Goal: Task Accomplishment & Management: Manage account settings

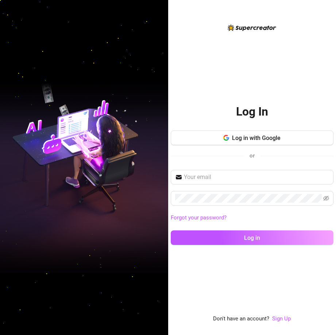
click at [187, 21] on div "Log In Log in with Google or Forgot your password? Log in Don't have an account…" at bounding box center [252, 167] width 168 height 335
click at [207, 176] on input "text" at bounding box center [256, 177] width 145 height 9
paste input "[EMAIL_ADDRESS][DOMAIN_NAME]"
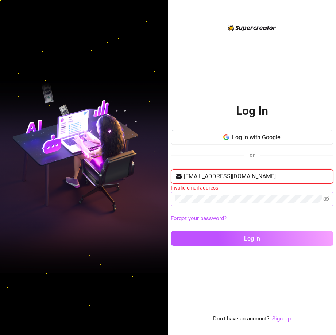
type input "[EMAIL_ADDRESS][DOMAIN_NAME]"
click at [325, 200] on icon "eye-invisible" at bounding box center [326, 199] width 6 height 6
drag, startPoint x: 277, startPoint y: 193, endPoint x: 264, endPoint y: 204, distance: 17.6
click at [264, 204] on span at bounding box center [252, 199] width 163 height 15
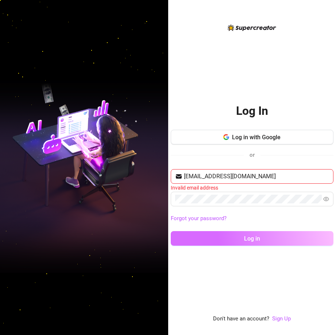
click at [258, 240] on span "Log in" at bounding box center [252, 238] width 16 height 7
click at [258, 238] on span "Log in" at bounding box center [252, 238] width 16 height 7
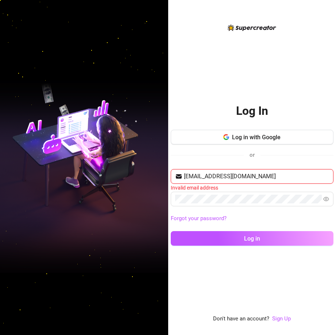
click at [257, 175] on input "[EMAIL_ADDRESS][DOMAIN_NAME]" at bounding box center [256, 176] width 145 height 9
drag, startPoint x: 257, startPoint y: 175, endPoint x: 185, endPoint y: 175, distance: 72.2
click at [185, 175] on input "[EMAIL_ADDRESS][DOMAIN_NAME]" at bounding box center [256, 176] width 145 height 9
click at [190, 178] on input "text" at bounding box center [256, 176] width 145 height 9
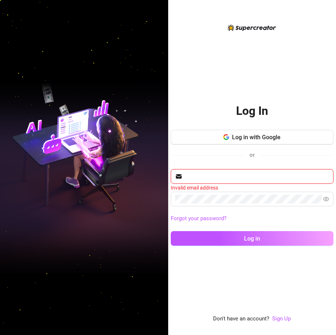
paste input "[EMAIL_ADDRESS][DOMAIN_NAME]"
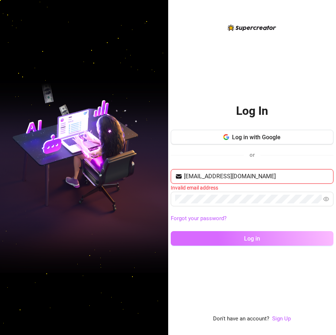
type input "[EMAIL_ADDRESS][DOMAIN_NAME]"
click at [254, 241] on span "Log in" at bounding box center [252, 238] width 16 height 7
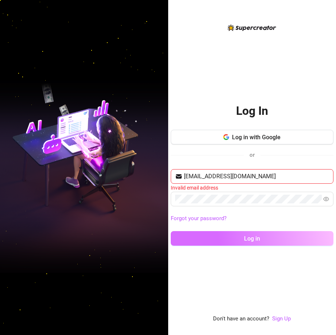
click at [254, 240] on span "Log in" at bounding box center [252, 238] width 16 height 7
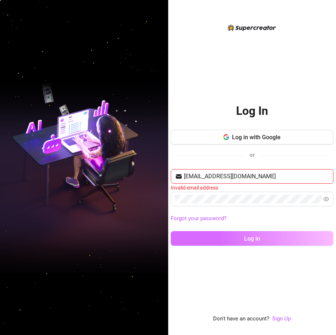
click at [254, 240] on span "Log in" at bounding box center [252, 238] width 16 height 7
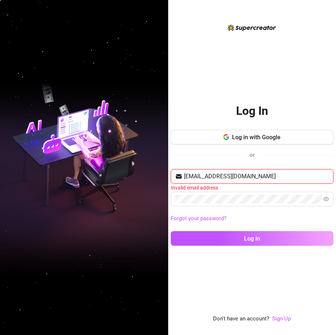
click at [259, 176] on input "jmagimon667@gmail.com" at bounding box center [256, 176] width 145 height 9
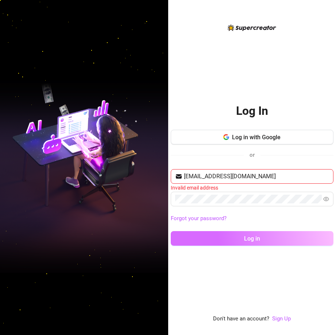
click at [234, 244] on button "Log in" at bounding box center [252, 238] width 163 height 15
click at [234, 241] on button "Log in" at bounding box center [252, 238] width 163 height 15
click at [238, 238] on button "Log in" at bounding box center [252, 238] width 163 height 15
click at [238, 240] on button "Log in" at bounding box center [252, 238] width 163 height 15
click at [237, 238] on button "Log in" at bounding box center [252, 238] width 163 height 15
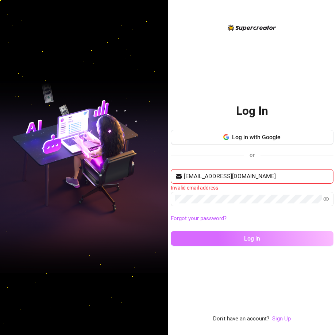
click at [237, 238] on button "Log in" at bounding box center [252, 238] width 163 height 15
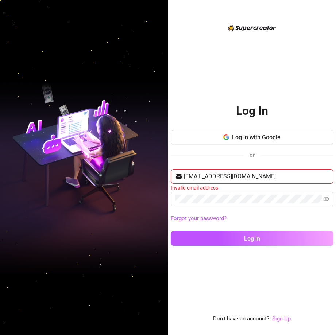
click at [279, 318] on link "Sign Up" at bounding box center [281, 318] width 19 height 7
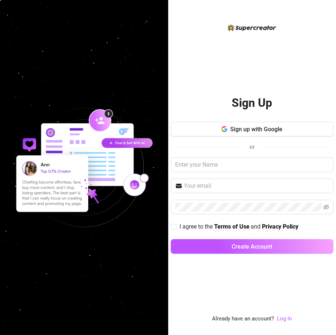
click at [288, 314] on div "Sign Up Sign up with Google or I agree to the Terms of Use and Privacy Policy C…" at bounding box center [252, 173] width 163 height 300
click at [287, 316] on link "Log In" at bounding box center [284, 318] width 15 height 7
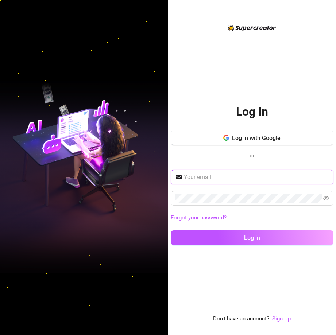
click at [218, 178] on input "text" at bounding box center [256, 177] width 145 height 9
type input "jmagimon667@gmail.com"
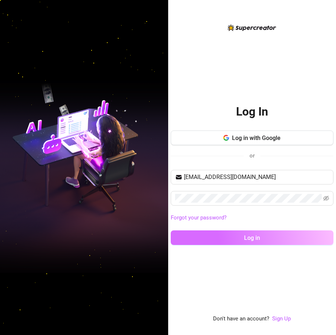
click at [268, 237] on button "Log in" at bounding box center [252, 237] width 163 height 15
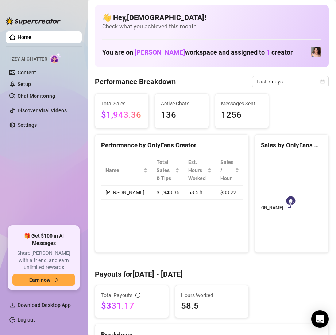
drag, startPoint x: 27, startPoint y: 31, endPoint x: 31, endPoint y: 39, distance: 9.5
click at [29, 35] on ul "Home Izzy AI Chatter Content Setup Chat Monitoring Discover Viral Videos Settin…" at bounding box center [44, 125] width 76 height 195
click at [31, 39] on link "Home" at bounding box center [25, 37] width 14 height 6
click at [31, 38] on link "Home" at bounding box center [25, 37] width 14 height 6
